Goal: Information Seeking & Learning: Learn about a topic

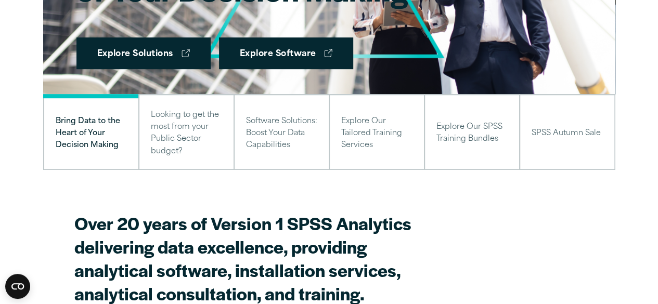
scroll to position [264, 0]
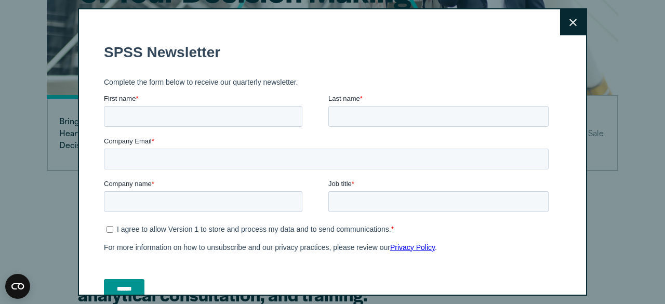
click at [567, 20] on button "Close" at bounding box center [573, 22] width 26 height 26
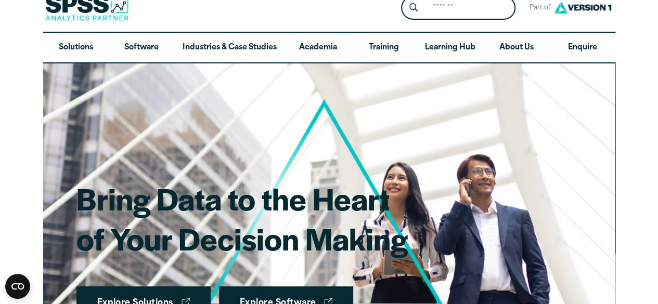
scroll to position [0, 0]
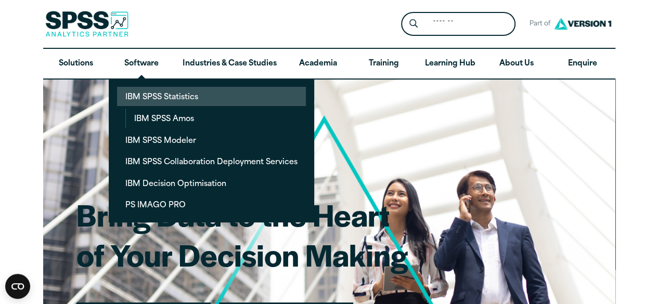
click at [165, 97] on link "IBM SPSS Statistics" at bounding box center [211, 96] width 189 height 19
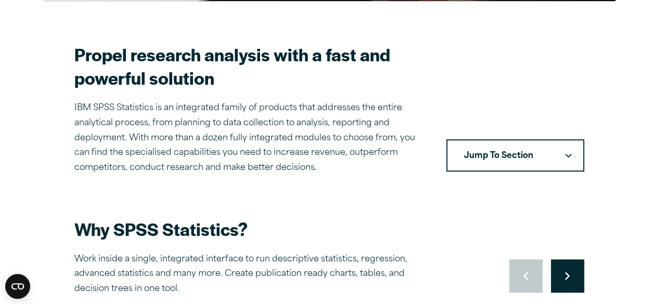
scroll to position [294, 0]
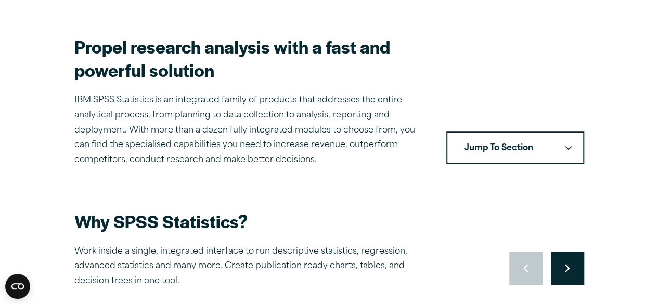
click at [547, 149] on button "Jump To Section" at bounding box center [515, 148] width 138 height 32
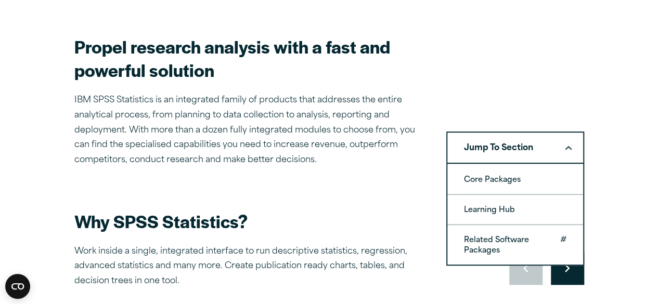
click at [528, 244] on link "Related Software Packages" at bounding box center [515, 245] width 136 height 40
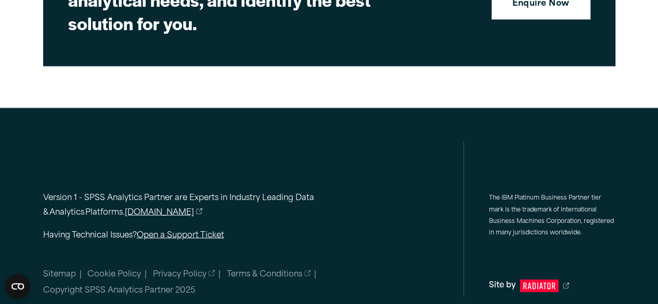
scroll to position [4710, 0]
